Goal: Task Accomplishment & Management: Use online tool/utility

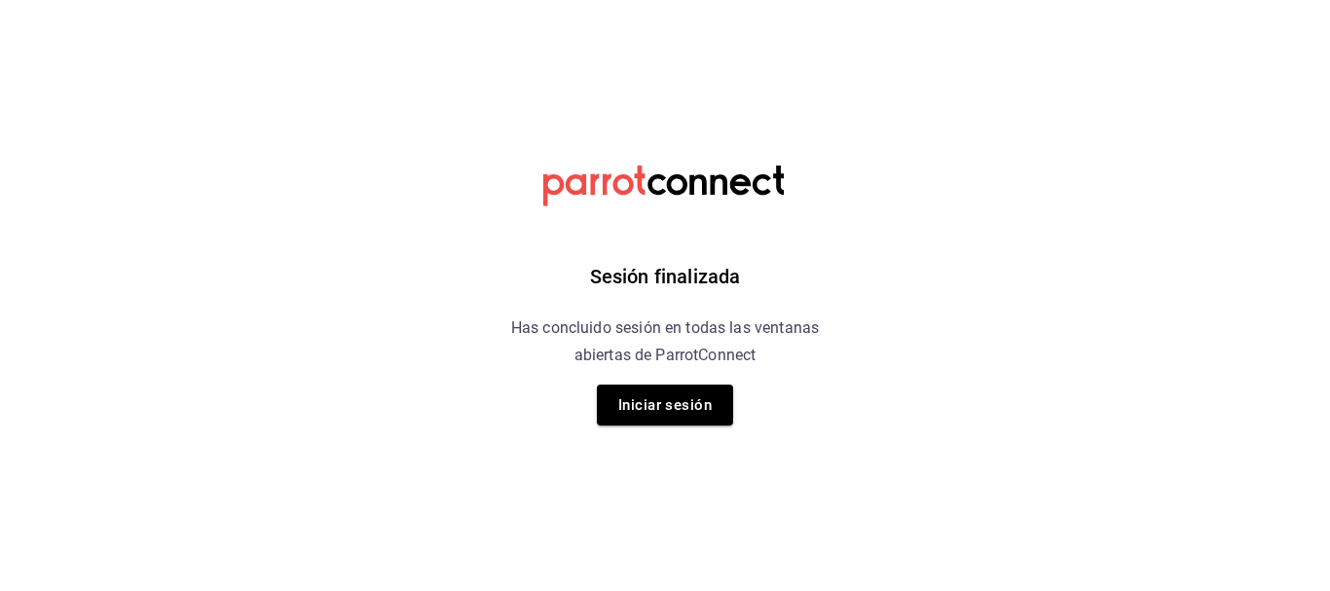
click at [671, 381] on div "Sesión finalizada Has concluido sesión en todas las ventanas abiertas de Parrot…" at bounding box center [666, 295] width 492 height 591
click at [658, 401] on button "Iniciar sesión" at bounding box center [665, 405] width 136 height 41
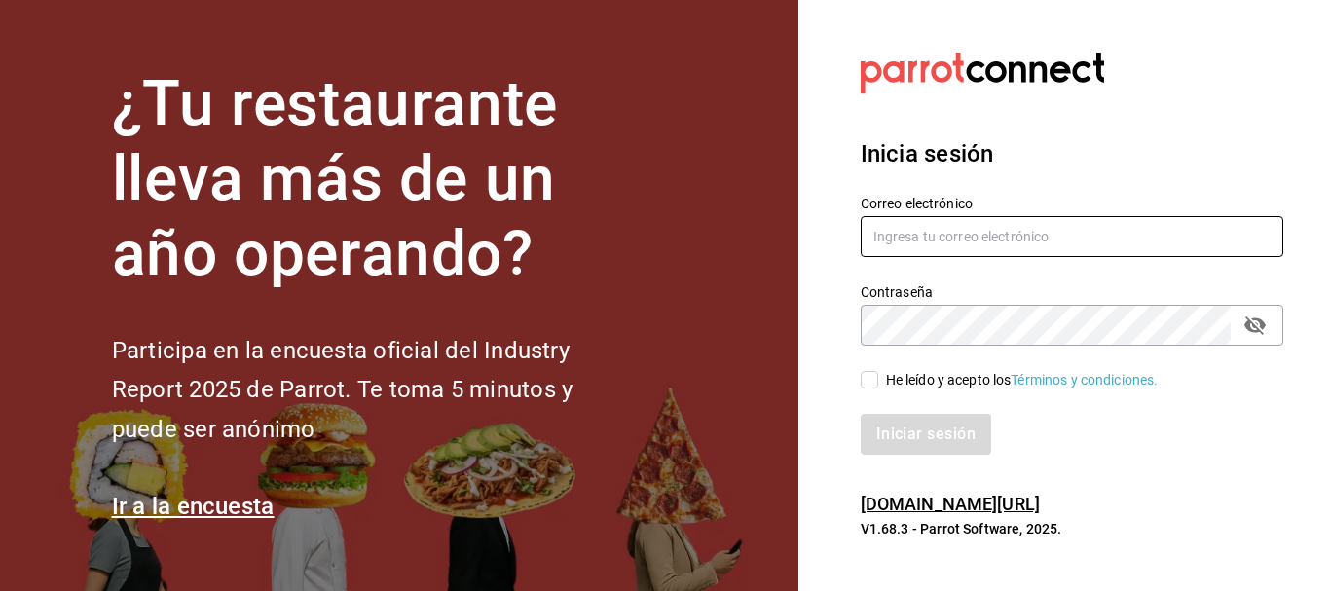
click at [952, 243] on input "text" at bounding box center [1072, 236] width 423 height 41
type input "jaqueline1656@gmail.com"
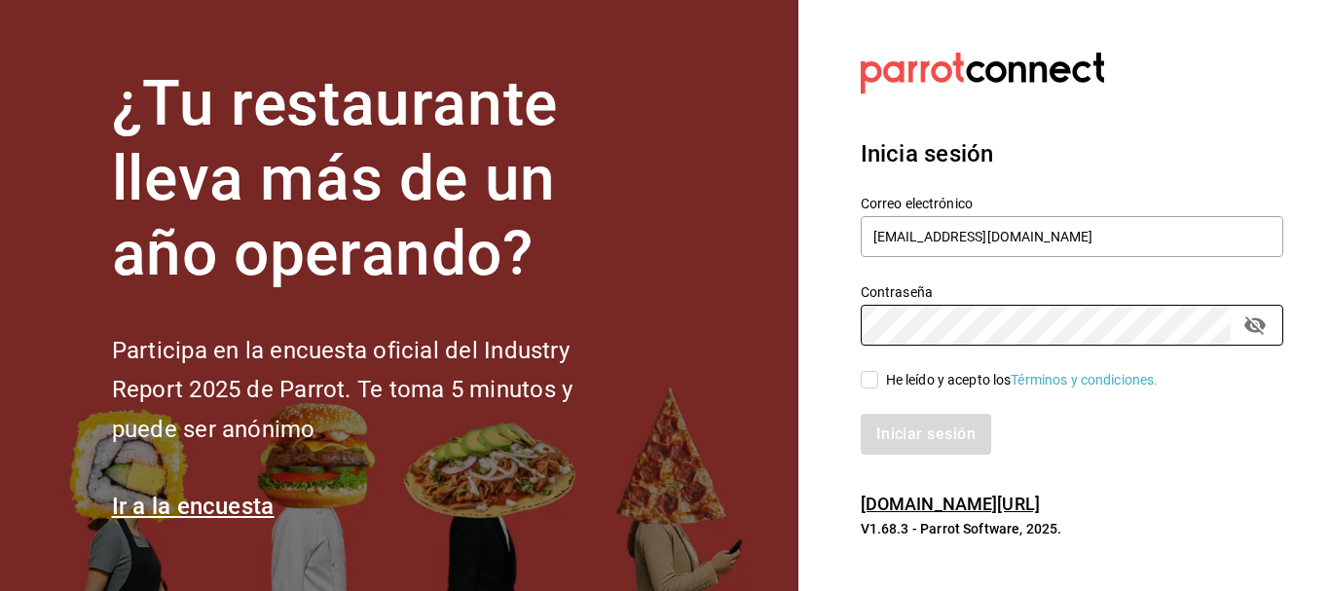
click at [923, 382] on div "He leído y acepto los Términos y condiciones." at bounding box center [1022, 380] width 273 height 20
click at [879, 382] on input "He leído y acepto los Términos y condiciones." at bounding box center [870, 380] width 18 height 18
checkbox input "true"
click at [931, 439] on button "Iniciar sesión" at bounding box center [927, 434] width 132 height 41
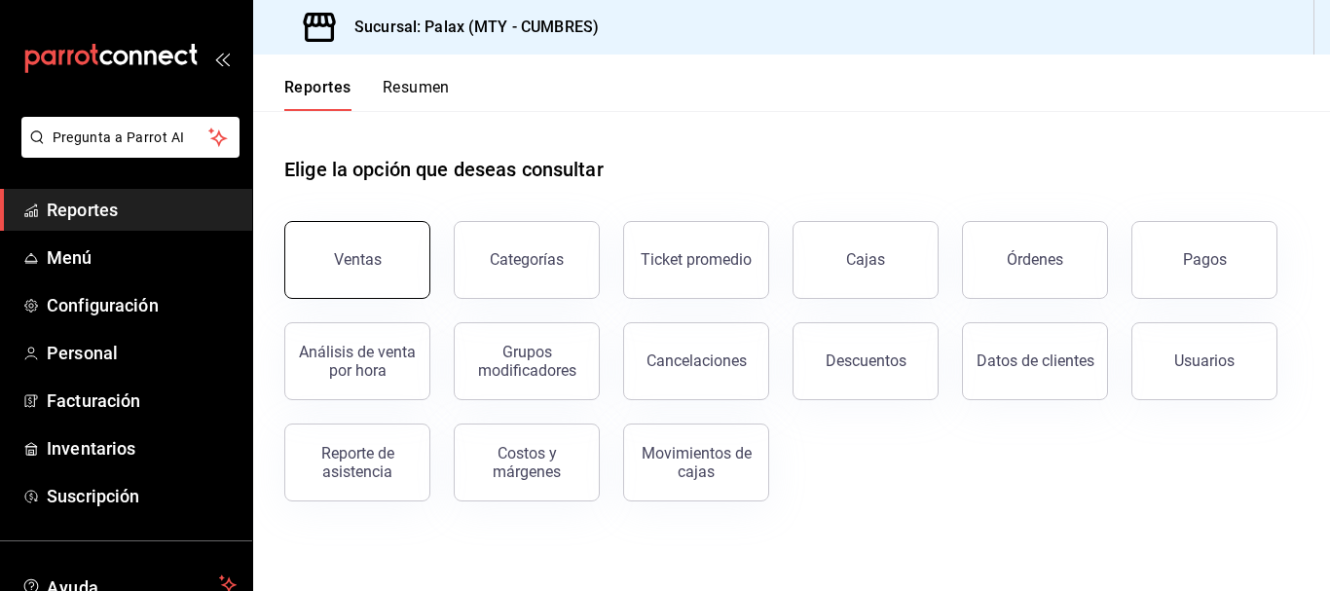
click at [352, 275] on button "Ventas" at bounding box center [357, 260] width 146 height 78
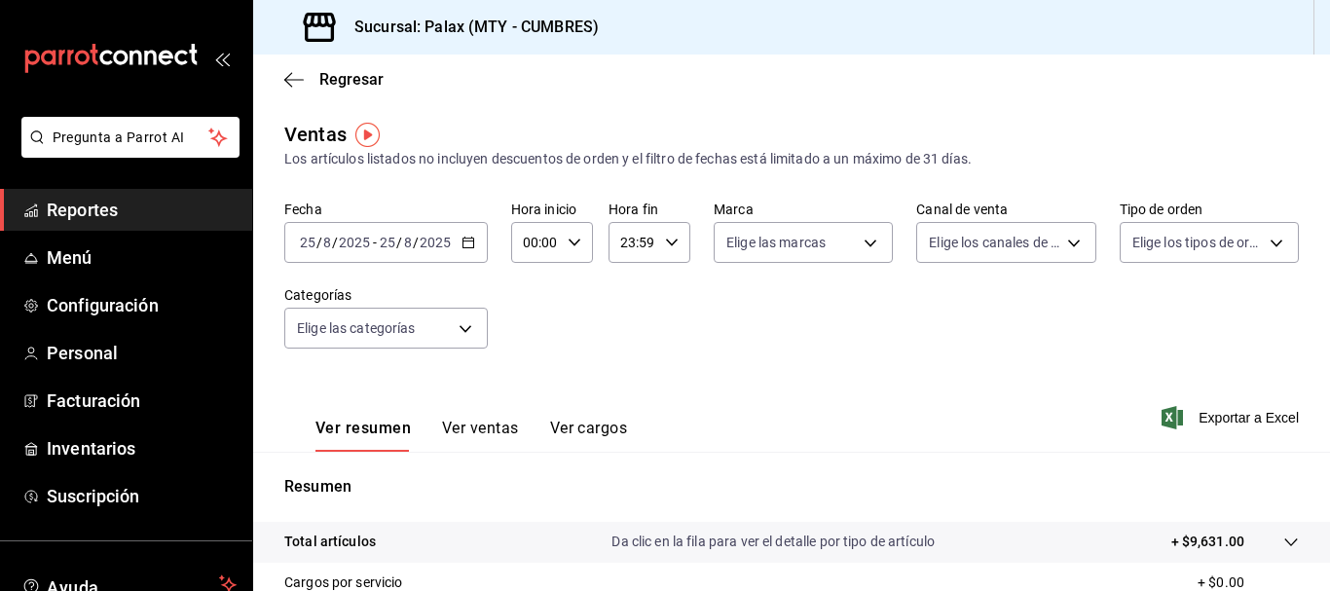
click at [562, 294] on div "Fecha [DATE] [DATE] - [DATE] [DATE] Hora inicio 00:00 Hora inicio Hora fin 23:5…" at bounding box center [791, 286] width 1015 height 171
click at [479, 248] on div "[DATE] [DATE] - [DATE] [DATE]" at bounding box center [386, 242] width 204 height 41
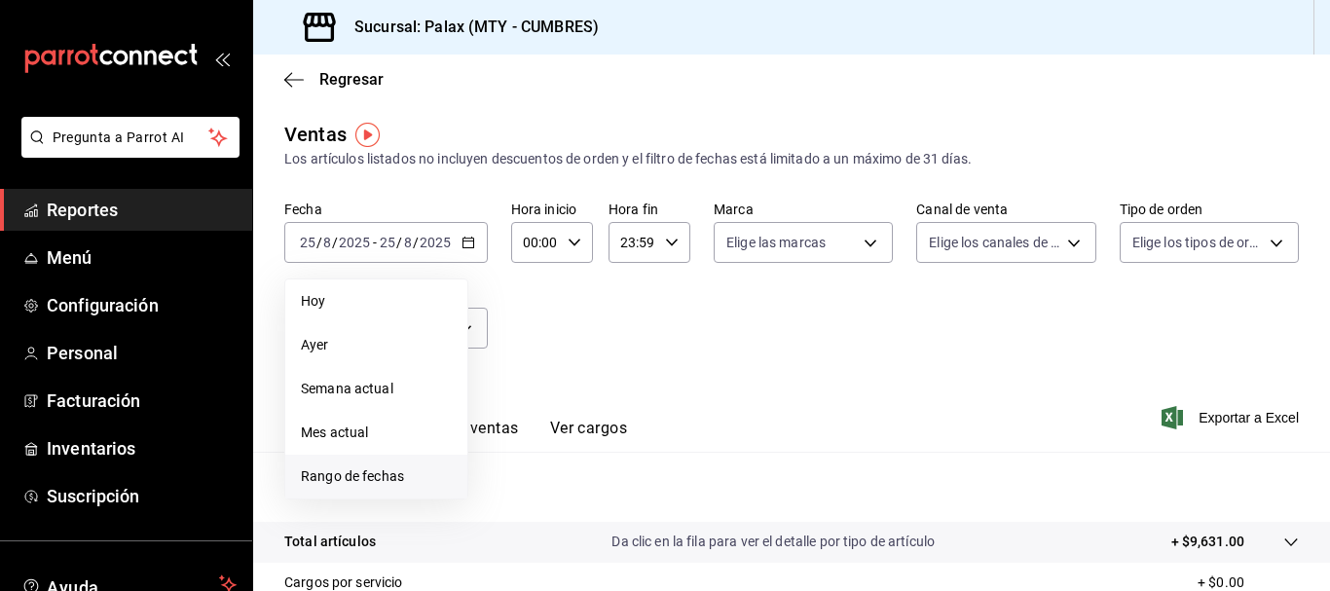
click at [359, 467] on span "Rango de fechas" at bounding box center [376, 477] width 151 height 20
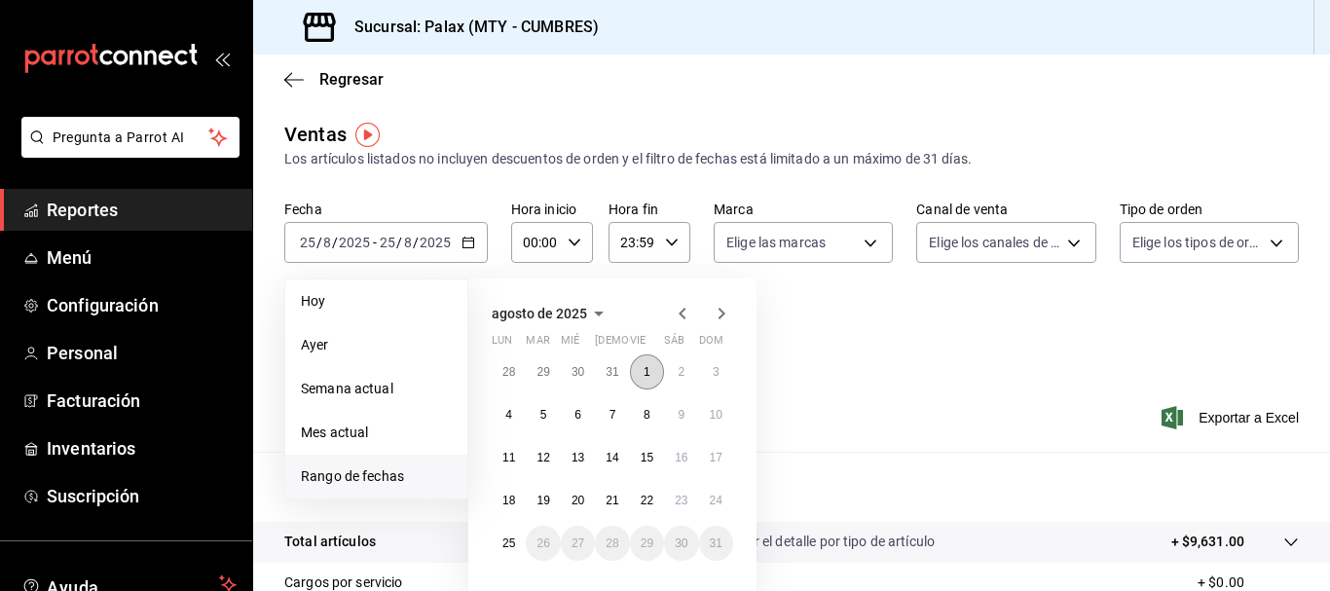
click at [654, 374] on button "1" at bounding box center [647, 372] width 34 height 35
click at [613, 503] on abbr "21" at bounding box center [612, 501] width 13 height 14
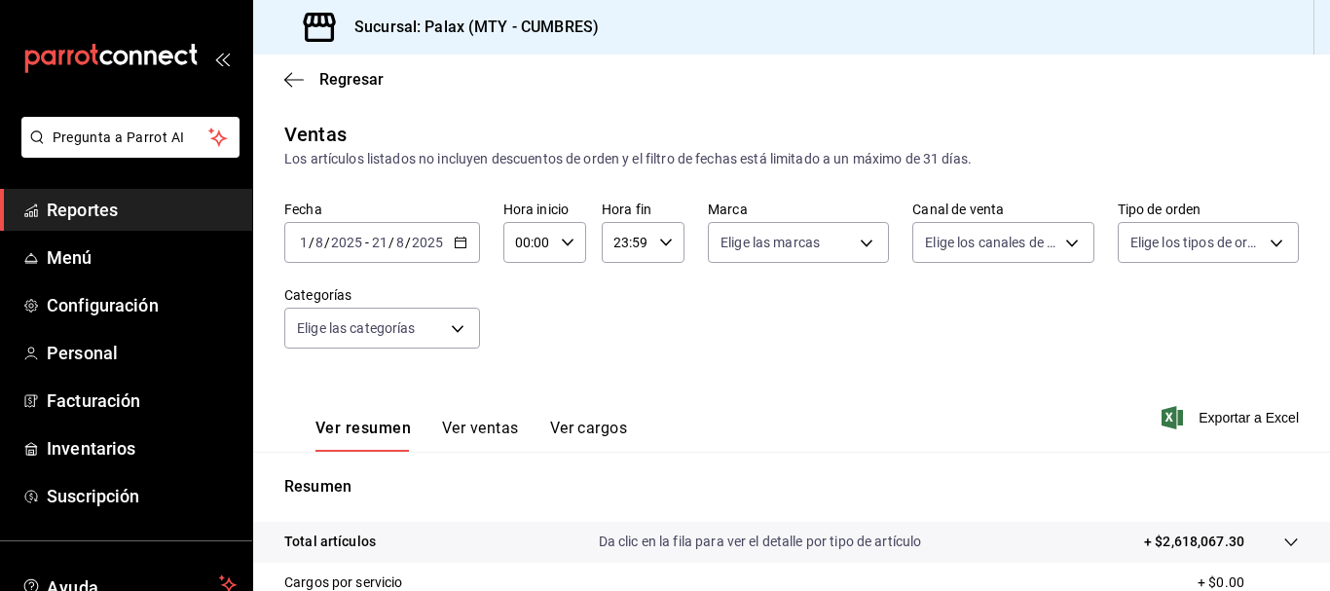
scroll to position [195, 0]
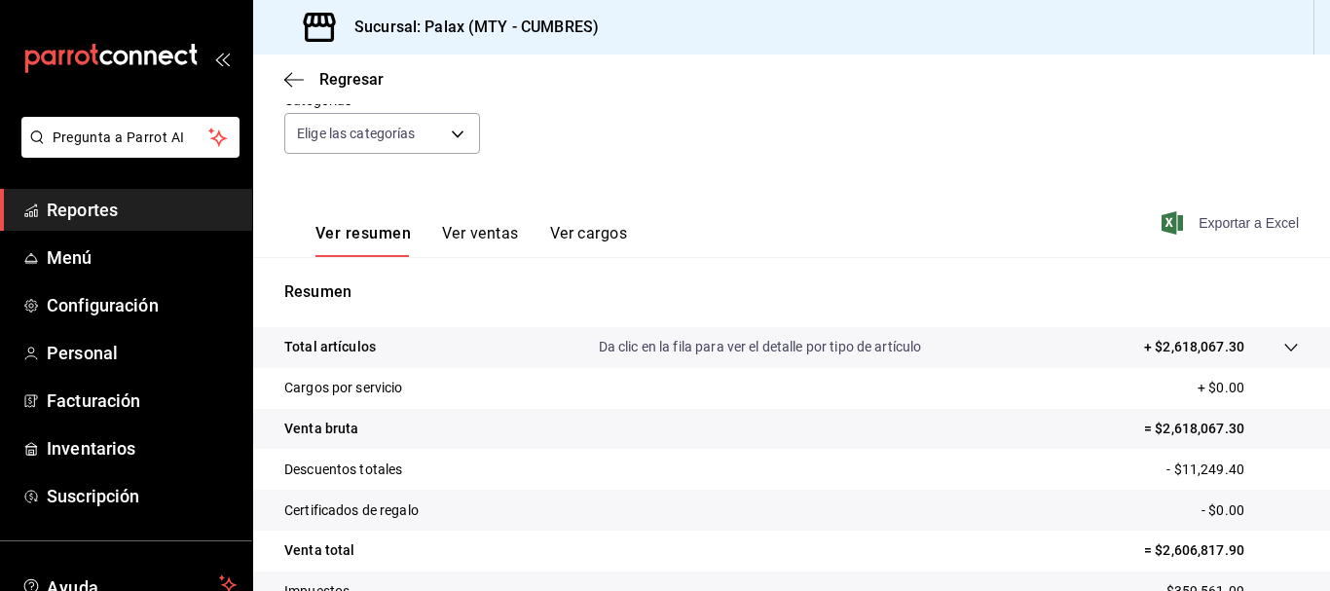
click at [1222, 217] on span "Exportar a Excel" at bounding box center [1232, 222] width 133 height 23
